Goal: Find specific page/section: Find specific page/section

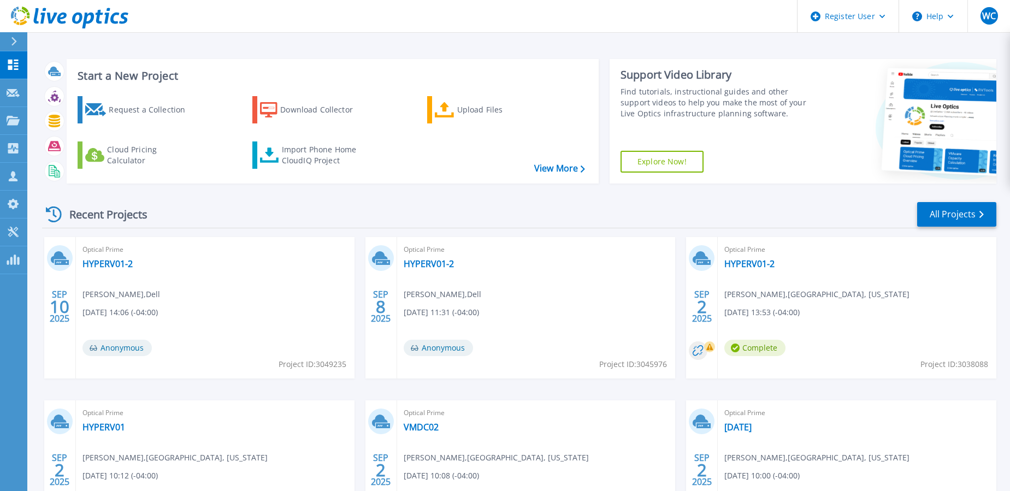
click at [15, 42] on icon at bounding box center [13, 41] width 5 height 9
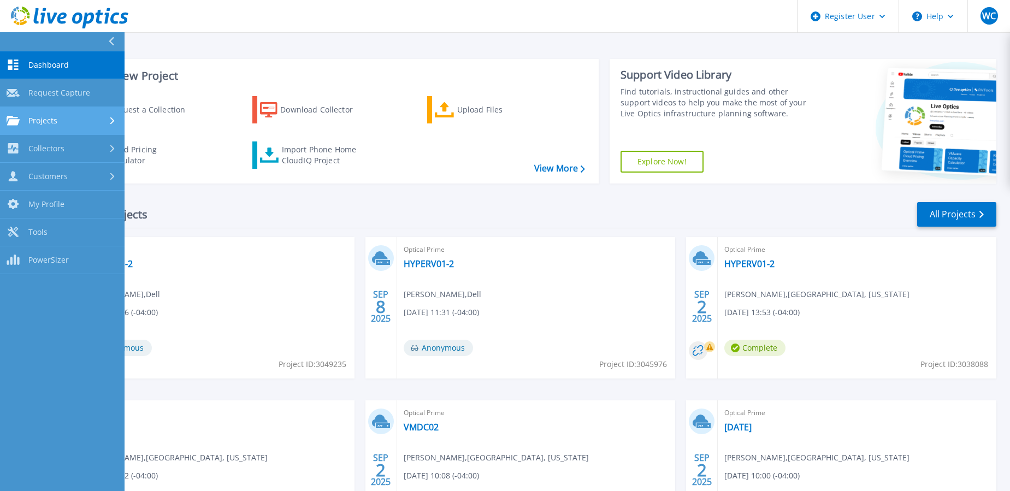
click at [29, 116] on span "Projects" at bounding box center [42, 121] width 29 height 10
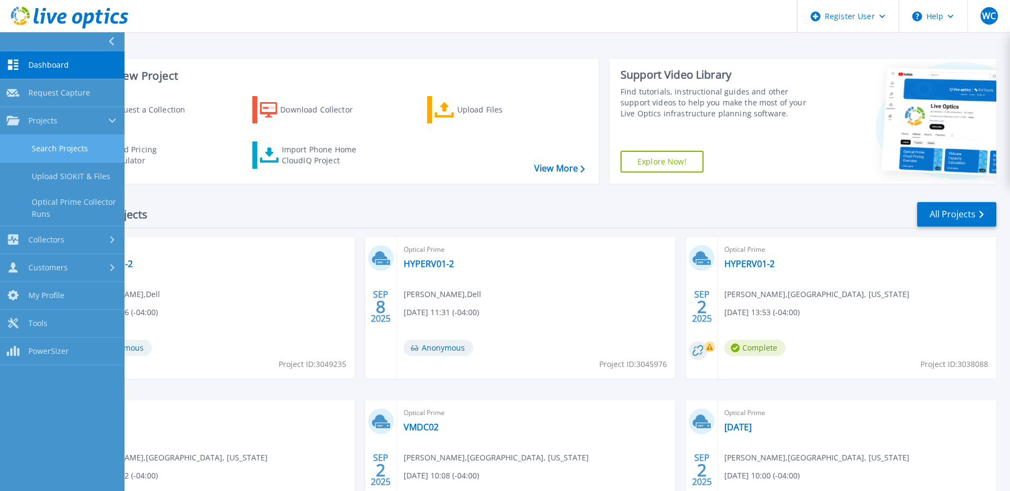
click at [59, 144] on link "Search Projects" at bounding box center [62, 149] width 124 height 28
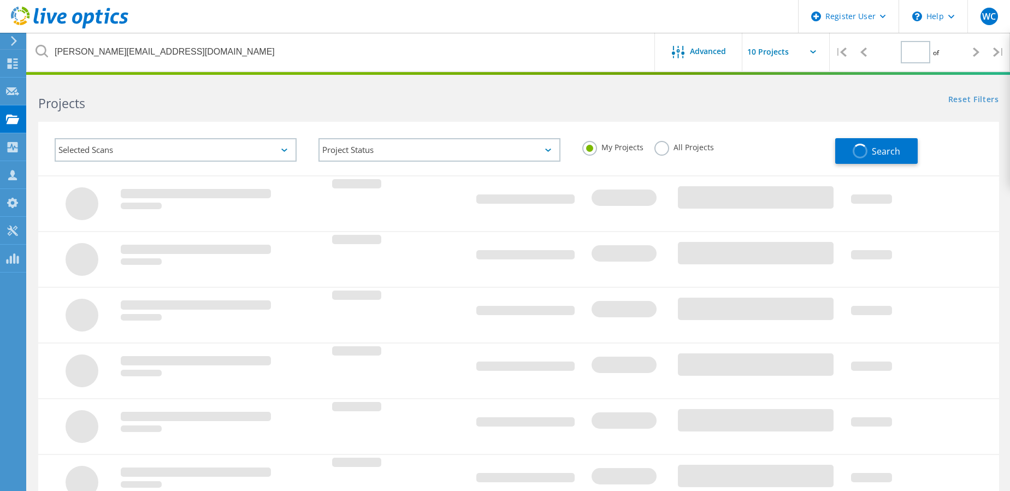
type input "1"
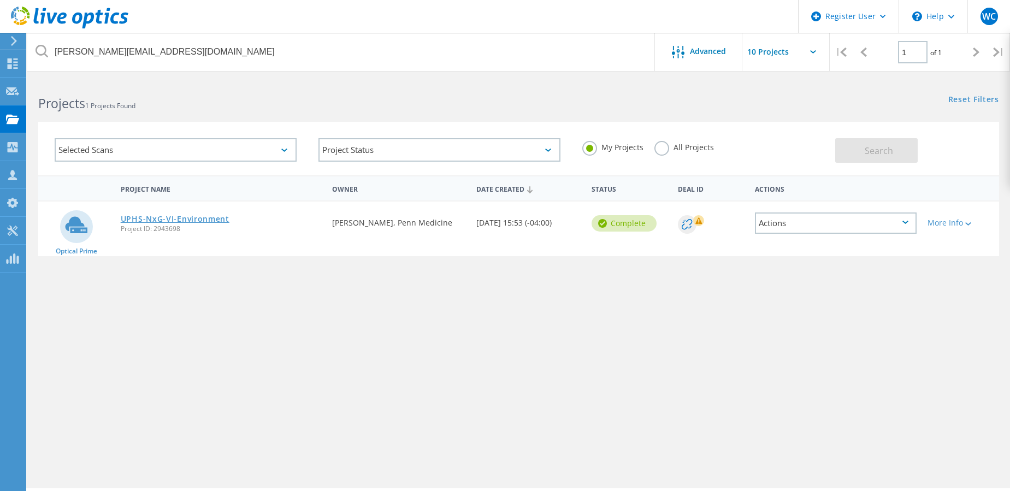
click at [177, 218] on link "UPHS-NxG-VI-Environment" at bounding box center [175, 219] width 109 height 8
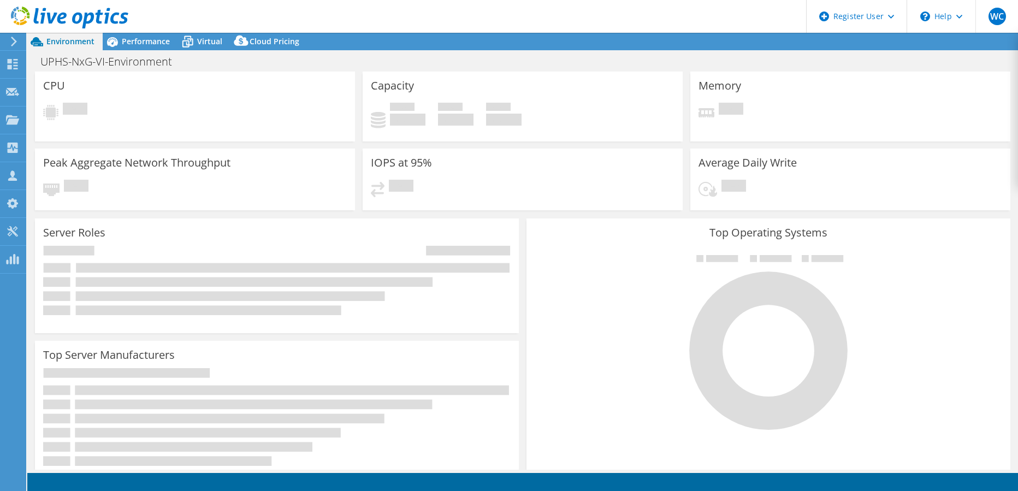
select select "USD"
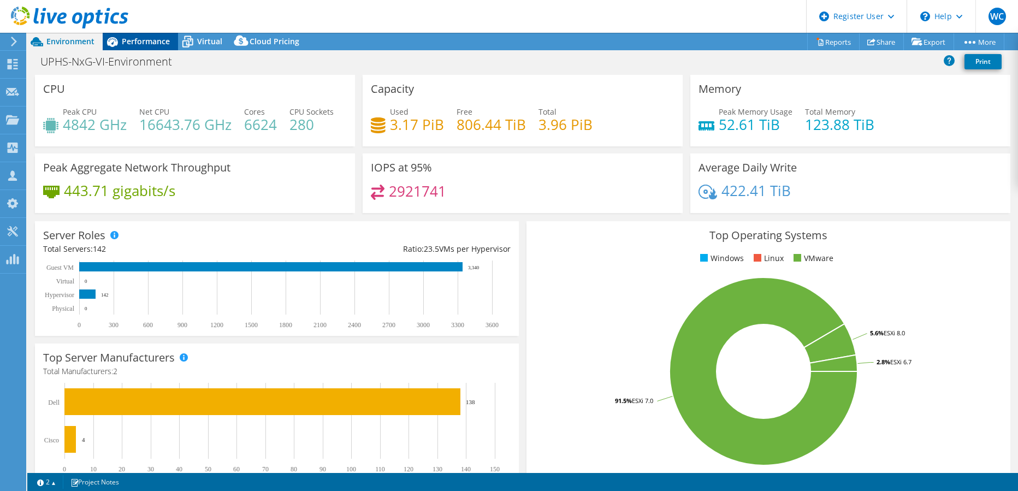
click at [153, 43] on span "Performance" at bounding box center [146, 41] width 48 height 10
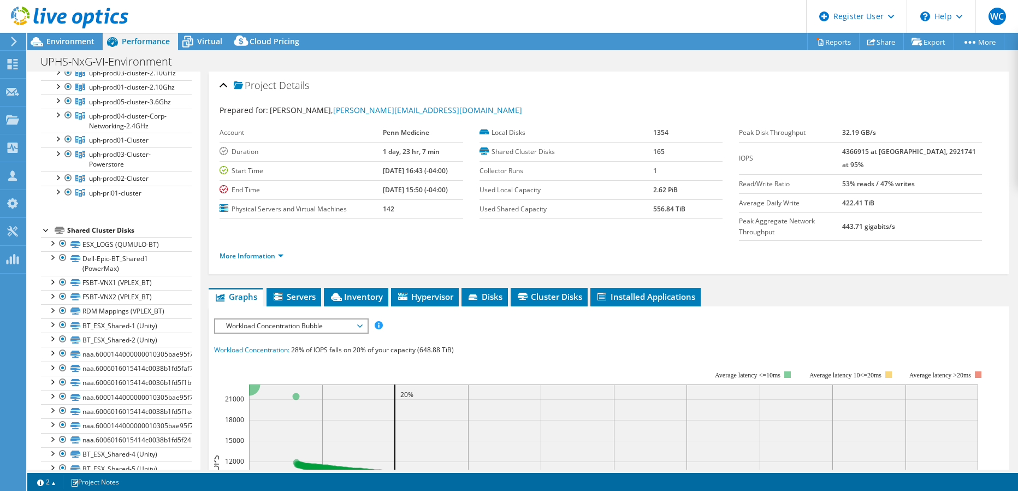
scroll to position [382, 0]
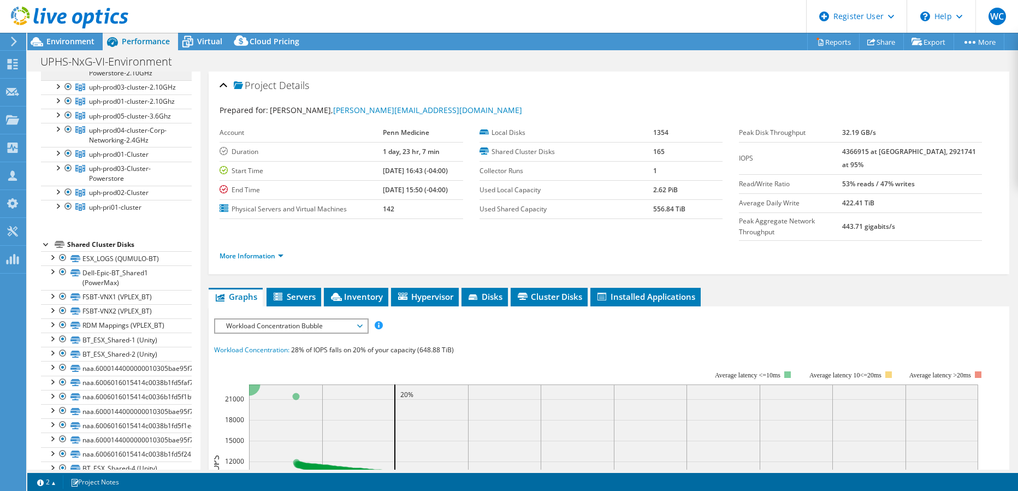
click at [91, 78] on span "uph-prod02-cluster-Powerstore-2.10GHz" at bounding box center [120, 67] width 63 height 19
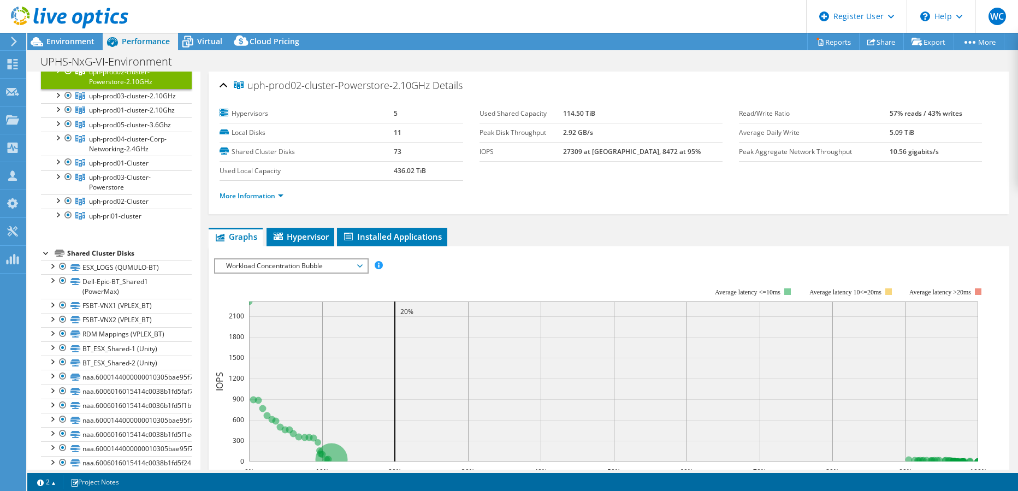
scroll to position [378, 0]
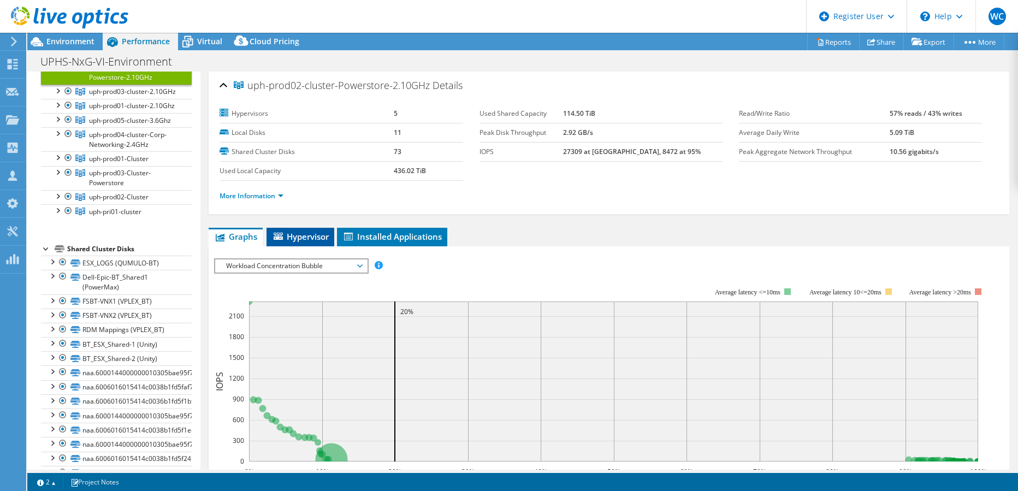
click at [302, 239] on span "Hypervisor" at bounding box center [300, 236] width 57 height 11
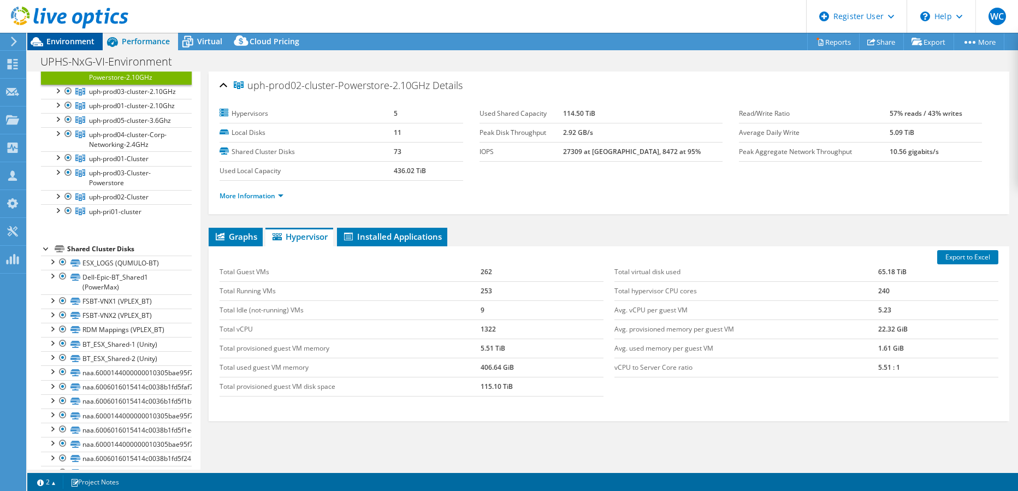
click at [50, 41] on span "Environment" at bounding box center [70, 41] width 48 height 10
